Goal: Information Seeking & Learning: Learn about a topic

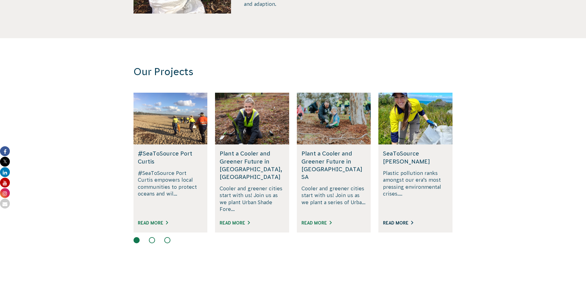
scroll to position [277, 0]
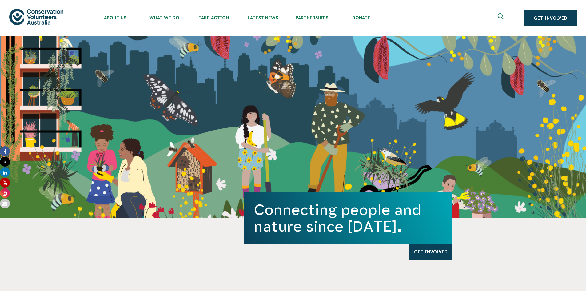
click at [38, 17] on img at bounding box center [36, 17] width 54 height 16
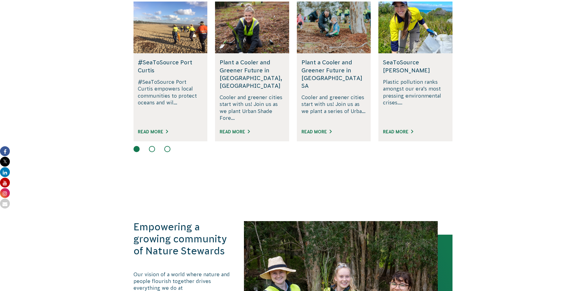
scroll to position [431, 0]
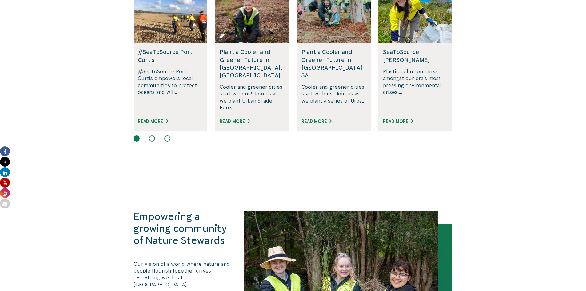
click at [152, 135] on button at bounding box center [152, 138] width 6 height 6
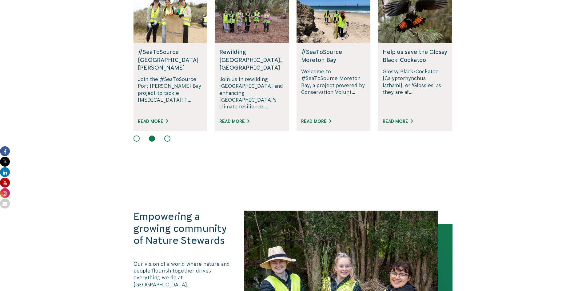
click at [165, 135] on button at bounding box center [167, 138] width 6 height 6
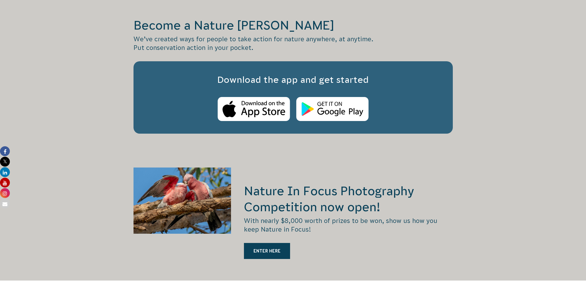
scroll to position [1107, 0]
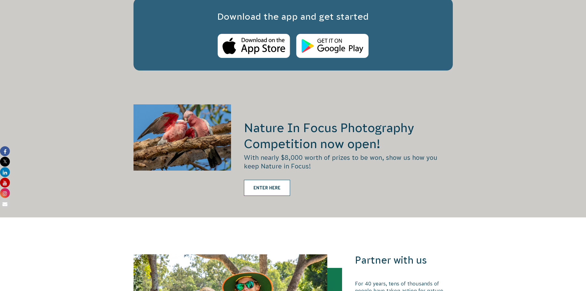
click at [270, 180] on link "ENTER HERE" at bounding box center [267, 188] width 46 height 16
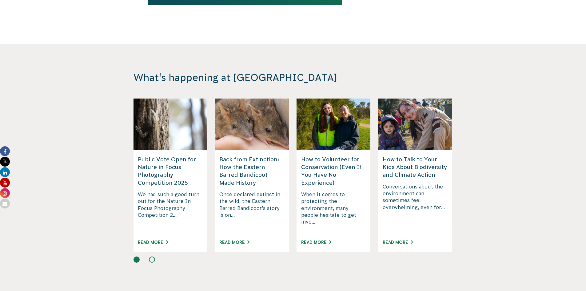
scroll to position [1507, 0]
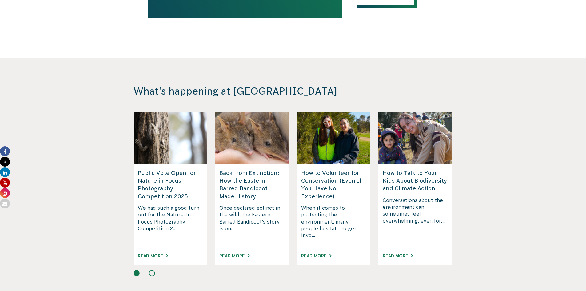
click at [442, 85] on div "What's happening at CVA How to Volunteer for Conservation (Even If You Have No …" at bounding box center [293, 181] width 343 height 192
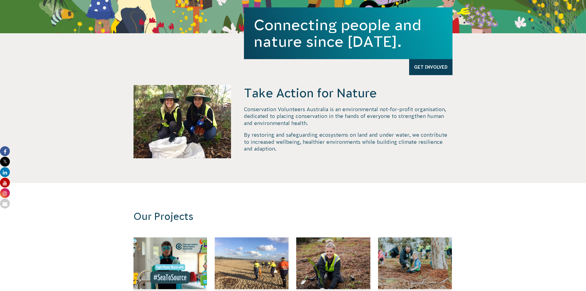
scroll to position [0, 0]
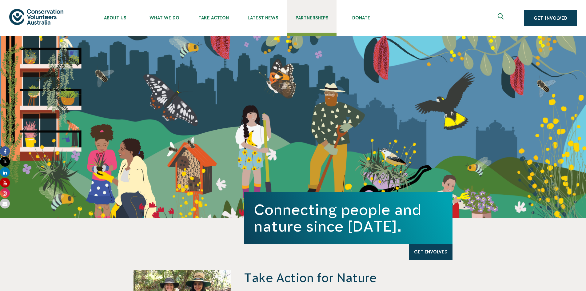
click at [318, 19] on span "Partnerships" at bounding box center [311, 17] width 49 height 5
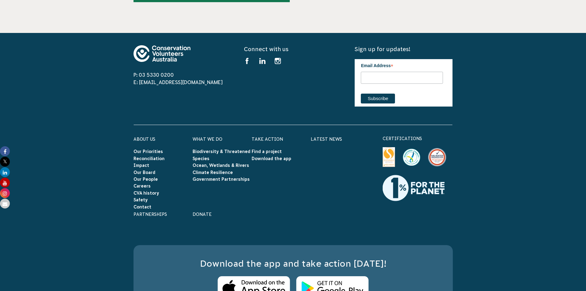
scroll to position [1993, 0]
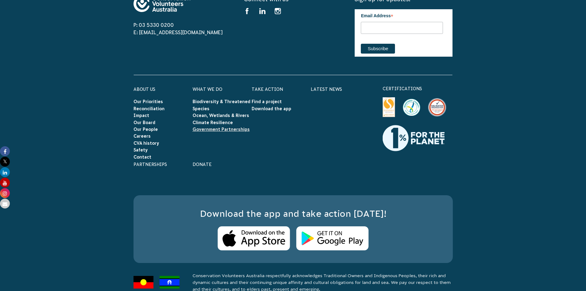
click at [208, 127] on link "Government Partnerships" at bounding box center [221, 129] width 57 height 5
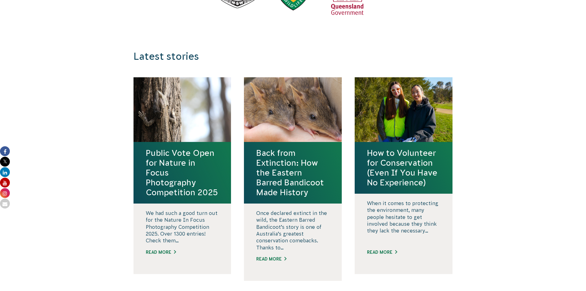
scroll to position [3137, 0]
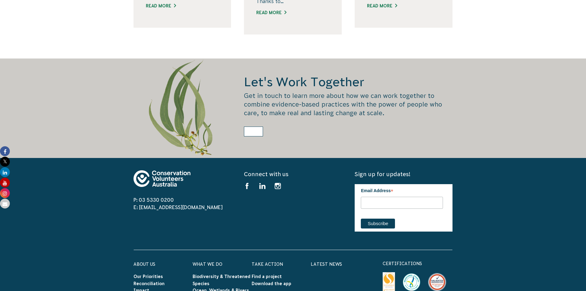
click at [255, 126] on link at bounding box center [253, 131] width 19 height 10
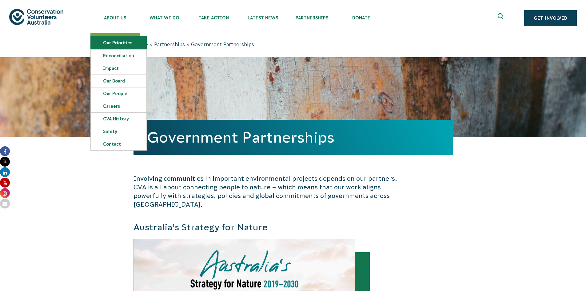
click at [113, 38] on link "Our Priorities" at bounding box center [119, 43] width 56 height 12
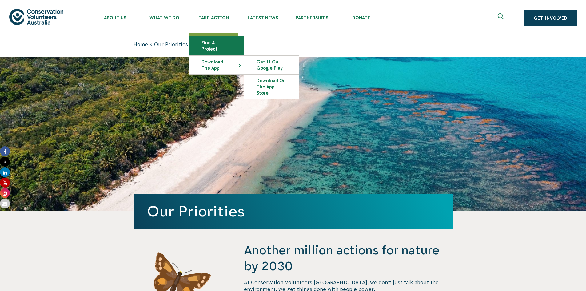
click at [212, 39] on link "Find a project" at bounding box center [216, 46] width 55 height 18
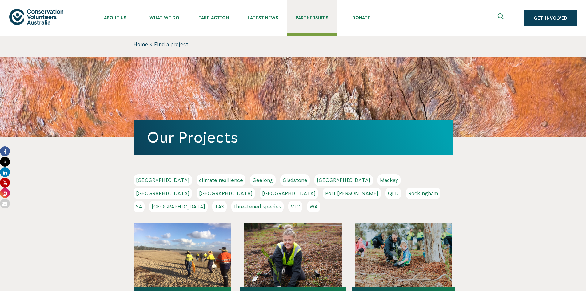
click at [309, 17] on span "Partnerships" at bounding box center [311, 17] width 49 height 5
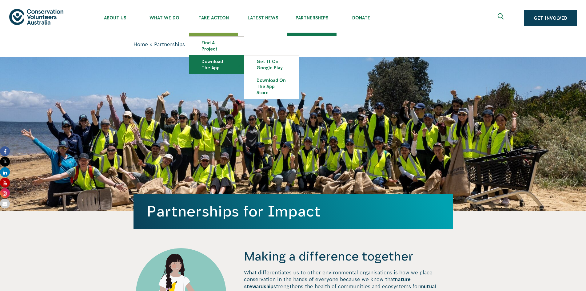
click at [217, 62] on link "Download the app" at bounding box center [216, 64] width 55 height 18
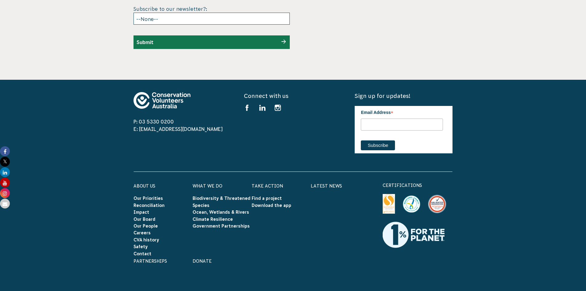
scroll to position [1907, 0]
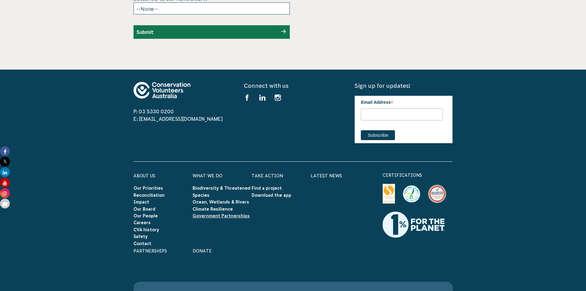
click at [204, 213] on link "Government Partnerships" at bounding box center [221, 215] width 57 height 5
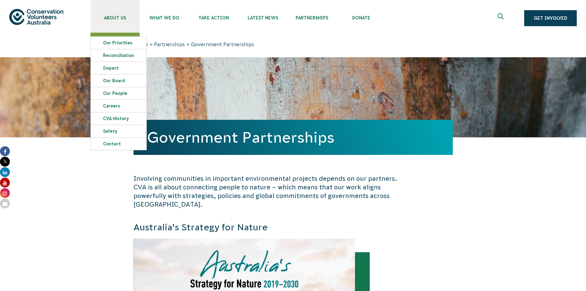
click at [117, 18] on span "About Us" at bounding box center [114, 17] width 49 height 5
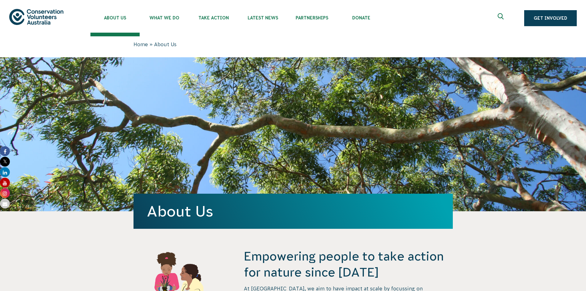
click at [35, 12] on img at bounding box center [36, 17] width 54 height 16
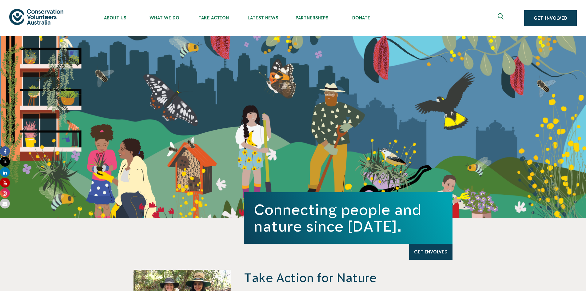
click at [42, 19] on img at bounding box center [36, 17] width 54 height 16
click at [357, 17] on span "Donate" at bounding box center [360, 17] width 49 height 5
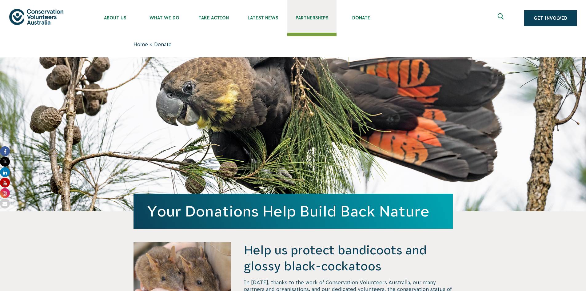
click at [309, 19] on span "Partnerships" at bounding box center [311, 17] width 49 height 5
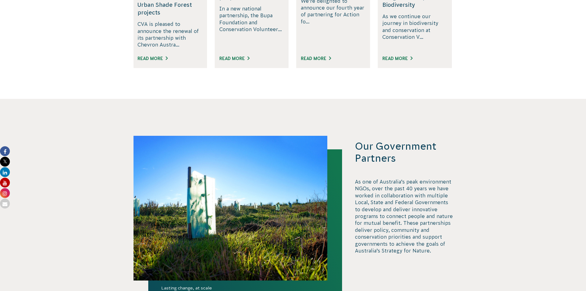
scroll to position [1292, 0]
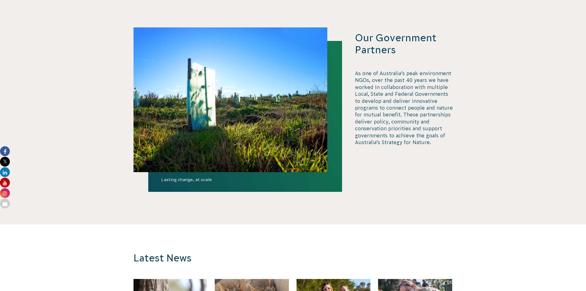
click at [379, 154] on div "Our Government Partners As one of Australia’s peak environment NGOs, over the p…" at bounding box center [404, 99] width 98 height 135
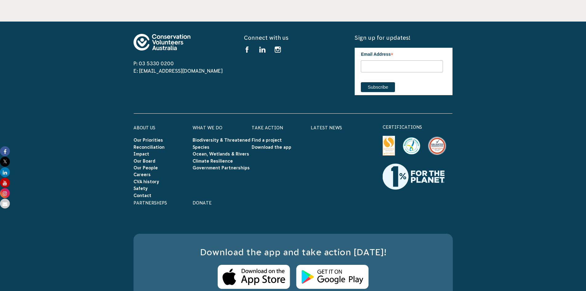
scroll to position [1993, 0]
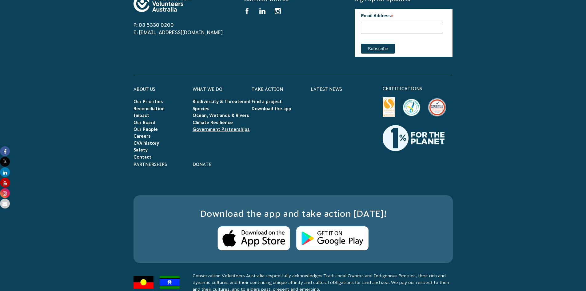
click at [211, 127] on link "Government Partnerships" at bounding box center [221, 129] width 57 height 5
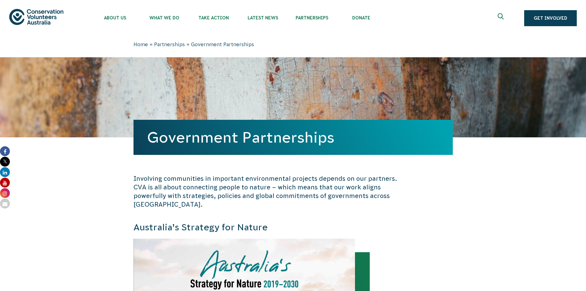
click at [33, 18] on img at bounding box center [36, 17] width 54 height 16
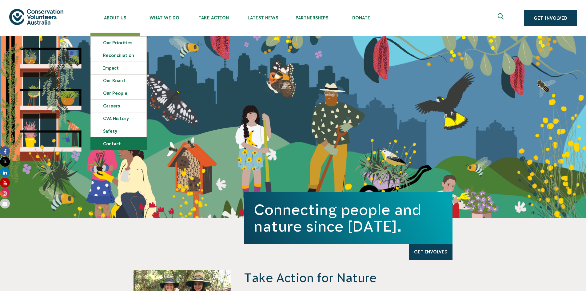
click at [114, 145] on link "Contact" at bounding box center [119, 143] width 56 height 12
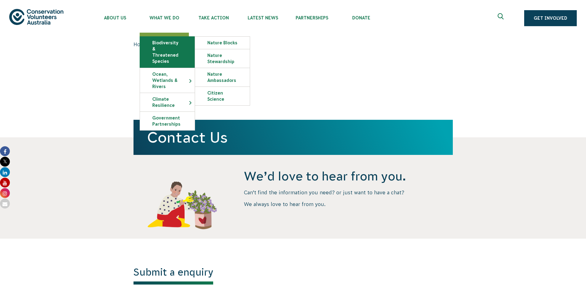
click at [165, 47] on link "Biodiversity & Threatened Species" at bounding box center [167, 52] width 55 height 31
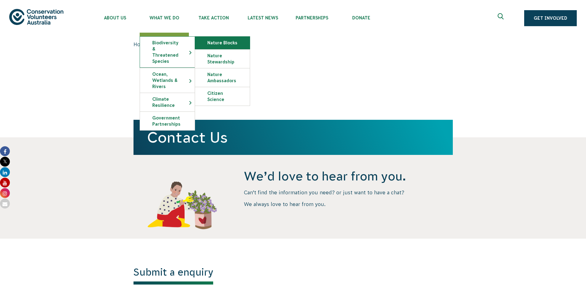
click at [232, 41] on link "Nature Blocks" at bounding box center [222, 43] width 55 height 12
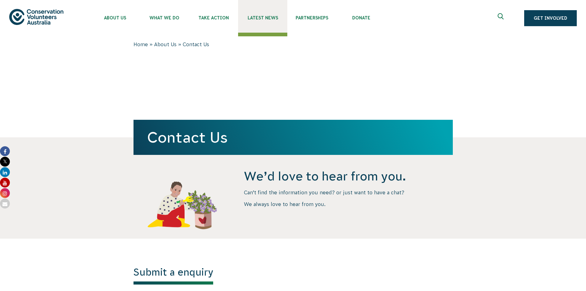
click at [263, 19] on span "Latest News" at bounding box center [262, 17] width 49 height 5
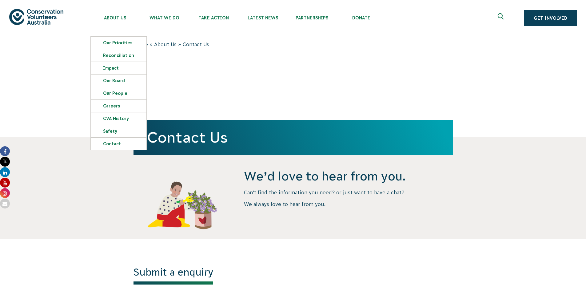
click at [43, 19] on img at bounding box center [36, 17] width 54 height 16
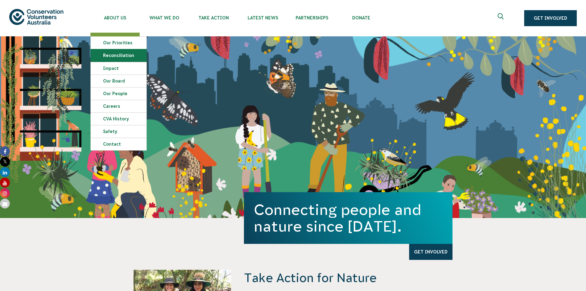
click at [115, 56] on link "Reconciliation" at bounding box center [119, 55] width 56 height 12
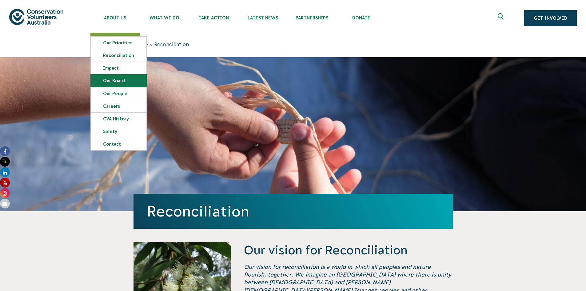
click at [108, 84] on link "Our Board" at bounding box center [119, 80] width 56 height 12
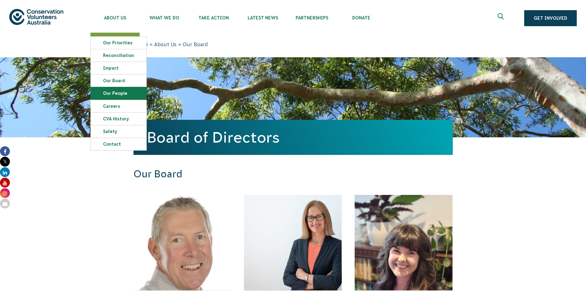
click at [118, 93] on link "Our People" at bounding box center [119, 93] width 56 height 12
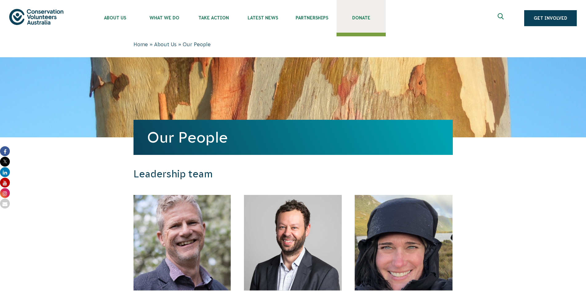
click at [357, 20] on span "Donate" at bounding box center [360, 17] width 49 height 5
